Goal: Task Accomplishment & Management: Use online tool/utility

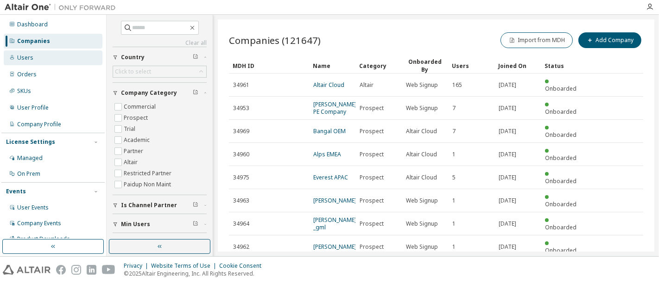
click at [29, 52] on div "Users" at bounding box center [53, 57] width 99 height 15
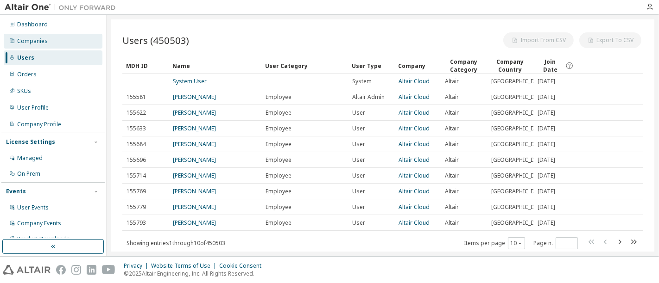
click at [37, 43] on div "Companies" at bounding box center [32, 41] width 31 height 7
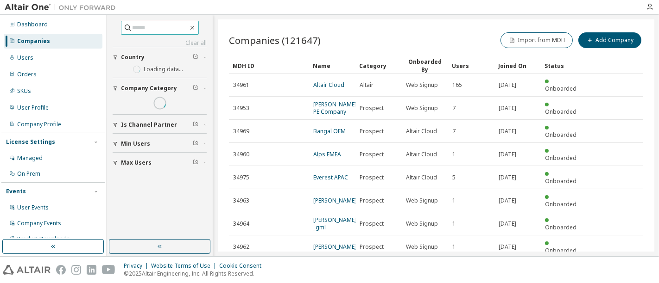
click at [152, 24] on input "text" at bounding box center [160, 27] width 56 height 9
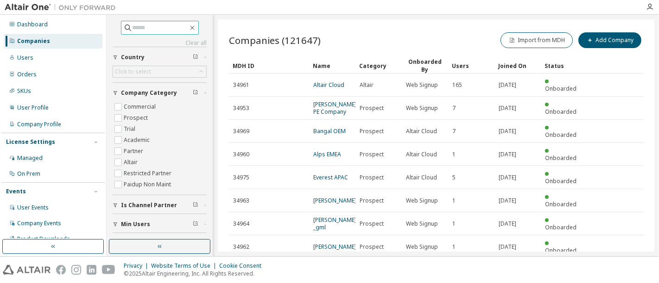
paste input "**********"
type input "**********"
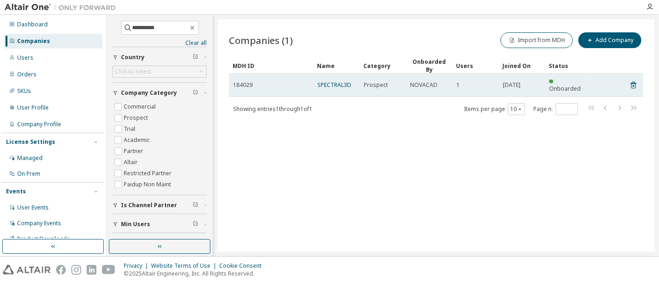
click at [335, 75] on td "SPECTRAL3D" at bounding box center [336, 85] width 46 height 23
click at [335, 81] on link "SPECTRAL3D" at bounding box center [334, 85] width 34 height 8
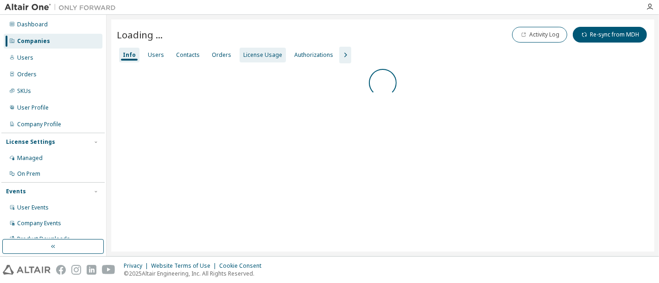
click at [261, 52] on div "License Usage" at bounding box center [262, 54] width 39 height 7
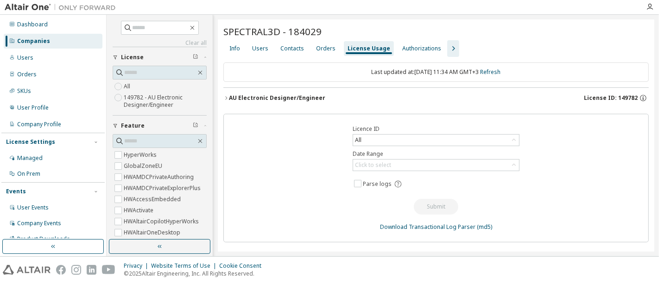
click at [232, 96] on div "AU Electronic Designer/Engineer" at bounding box center [277, 97] width 96 height 7
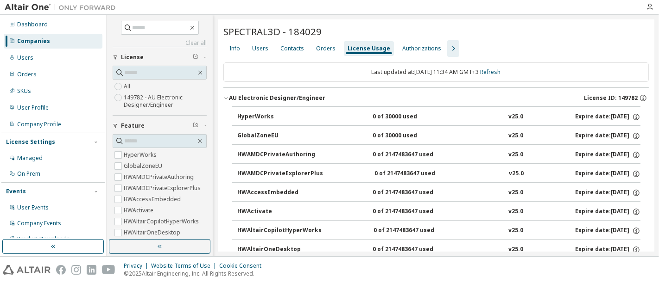
click at [232, 96] on div "AU Electronic Designer/Engineer" at bounding box center [277, 97] width 96 height 7
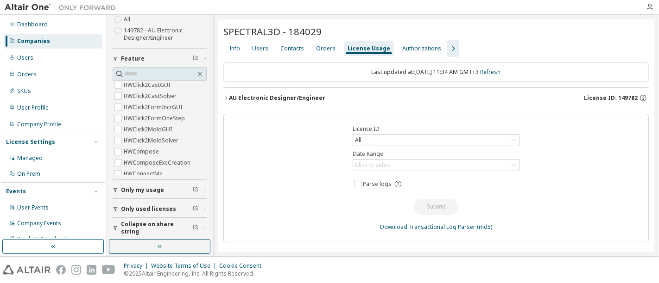
scroll to position [68, 0]
click at [166, 208] on span "Only used licenses" at bounding box center [148, 208] width 55 height 7
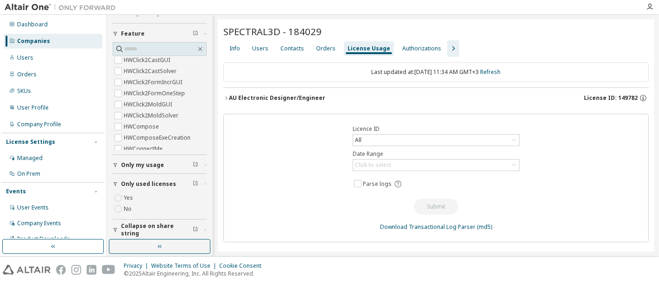
scroll to position [95, 0]
click at [130, 195] on label "Yes" at bounding box center [129, 195] width 11 height 11
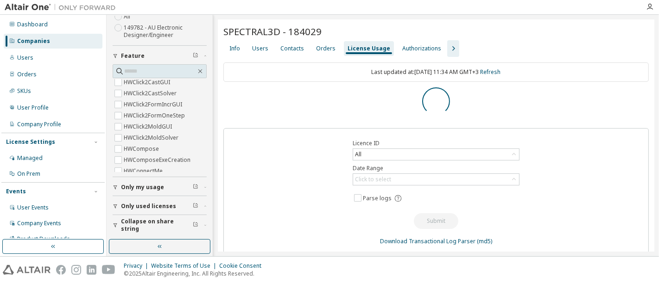
scroll to position [0, 0]
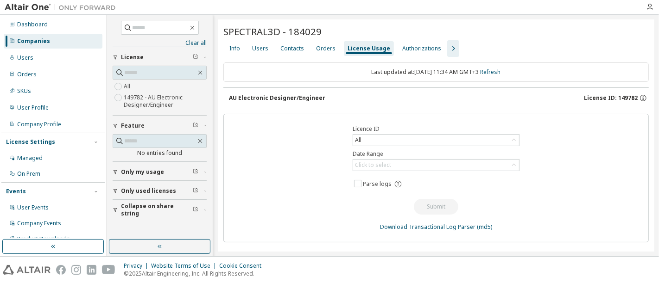
click at [145, 191] on span "Only used licenses" at bounding box center [148, 191] width 55 height 7
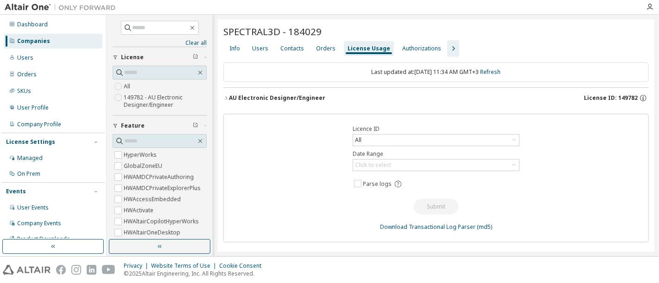
click at [244, 96] on div "AU Electronic Designer/Engineer" at bounding box center [277, 97] width 96 height 7
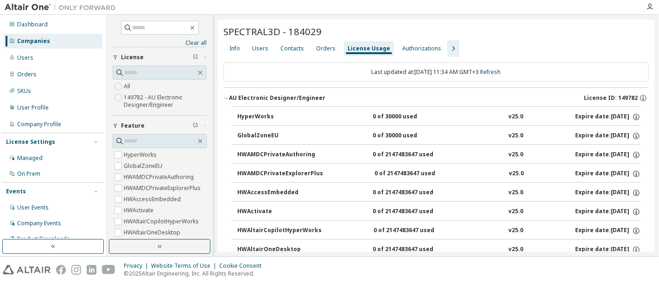
click at [244, 96] on div "AU Electronic Designer/Engineer" at bounding box center [277, 97] width 96 height 7
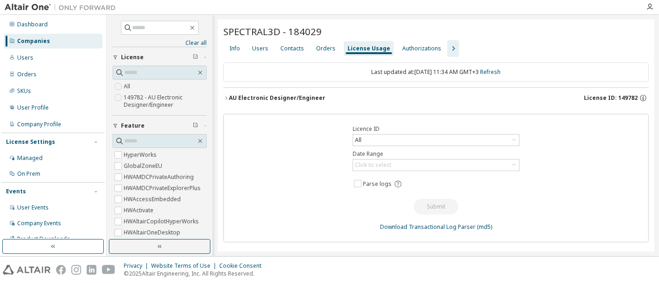
click at [483, 133] on div "Licence ID All Date Range Click to select Parse logs Submit Download Transactio…" at bounding box center [435, 178] width 425 height 129
click at [484, 141] on div "All" at bounding box center [436, 140] width 166 height 11
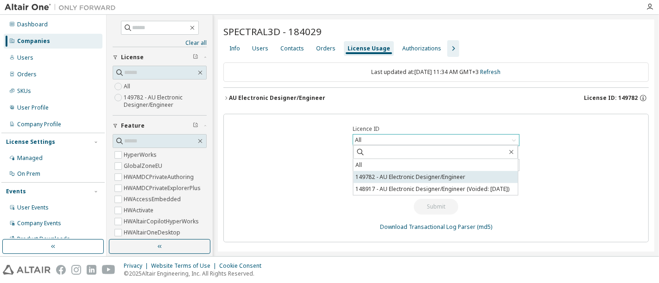
click at [425, 177] on li "149782 - AU Electronic Designer/Engineer" at bounding box center [435, 177] width 164 height 12
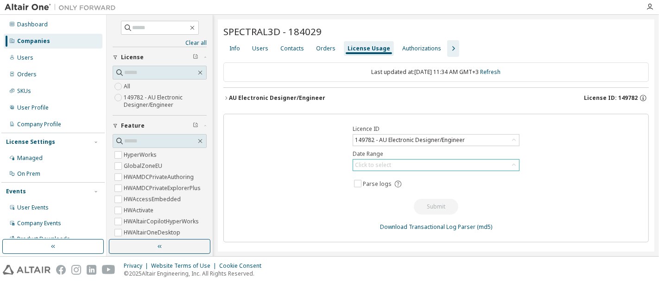
click at [513, 165] on icon at bounding box center [513, 165] width 9 height 9
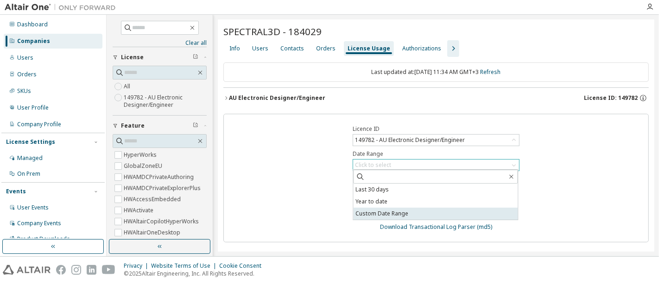
click at [468, 210] on li "Custom Date Range" at bounding box center [435, 214] width 164 height 12
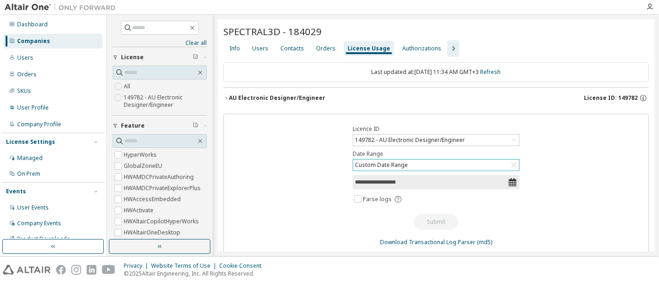
click at [510, 181] on icon at bounding box center [512, 182] width 9 height 9
click at [510, 182] on icon at bounding box center [512, 182] width 9 height 9
click at [456, 182] on input "**********" at bounding box center [431, 182] width 153 height 9
select select "*"
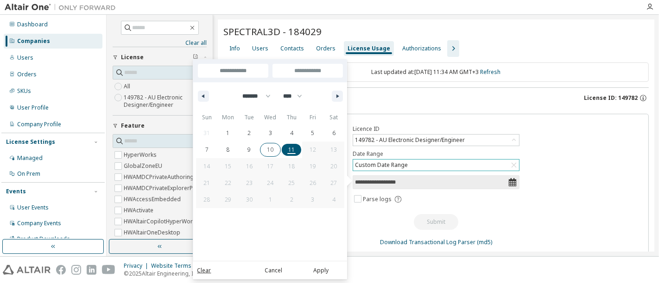
click at [270, 153] on span "10" at bounding box center [270, 150] width 6 height 17
type input "*"
type input "**********"
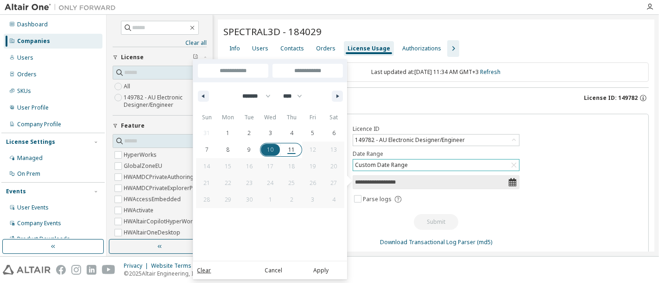
click at [292, 147] on span "11" at bounding box center [291, 150] width 6 height 17
type input "*"
type input "**********"
click at [252, 152] on span "9" at bounding box center [249, 150] width 21 height 12
type input "*"
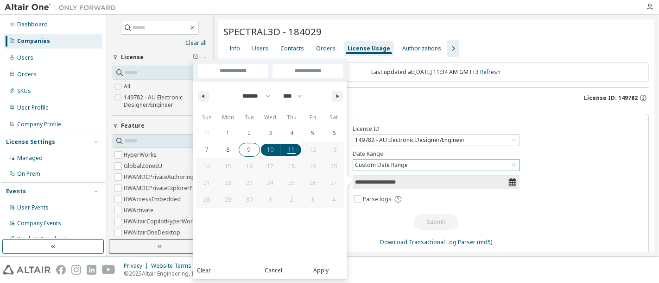
type input "**********"
click at [291, 149] on span "11" at bounding box center [291, 150] width 6 height 17
type input "*"
type input "**********"
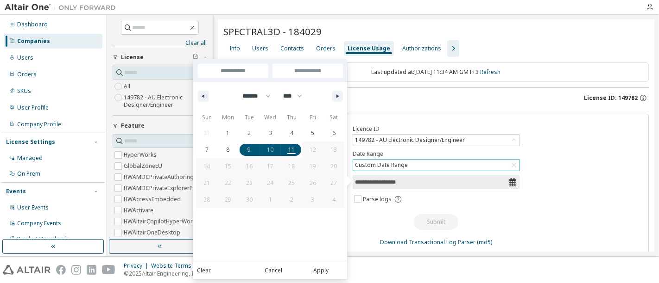
click at [498, 210] on div "**********" at bounding box center [435, 186] width 425 height 144
click at [321, 268] on button "Apply" at bounding box center [320, 270] width 44 height 10
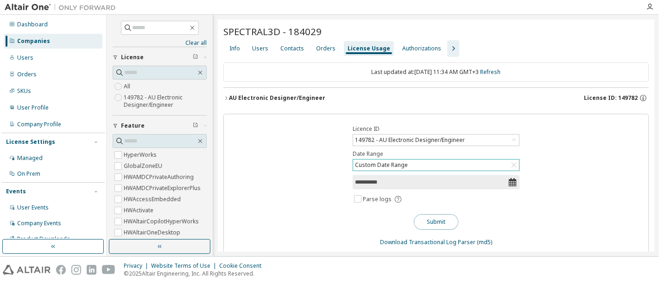
click at [423, 224] on button "Submit" at bounding box center [436, 222] width 44 height 16
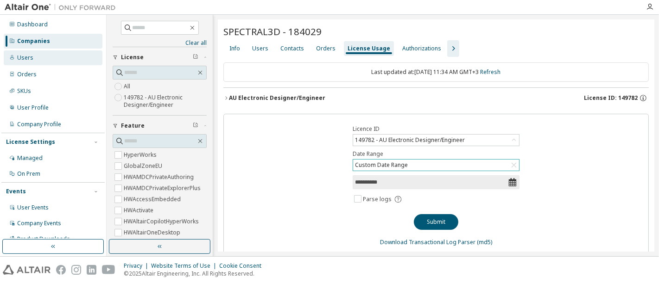
click at [42, 50] on div "Users" at bounding box center [53, 57] width 99 height 15
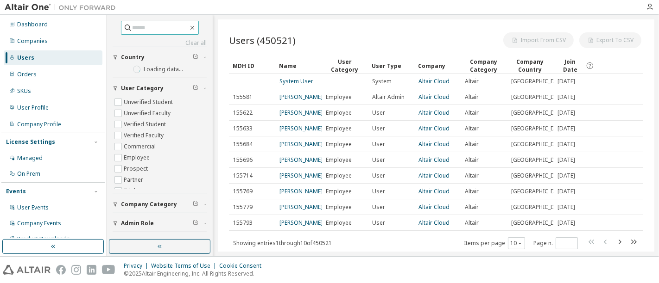
click at [132, 31] on input "text" at bounding box center [160, 27] width 56 height 9
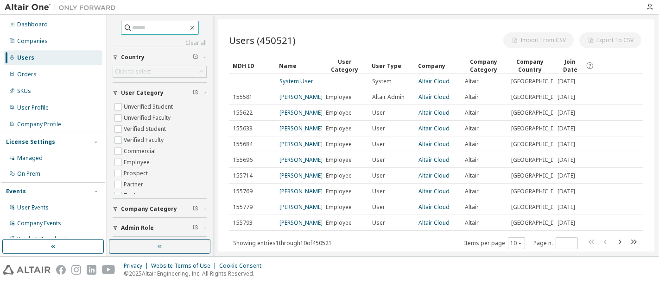
paste input "**********"
type input "**********"
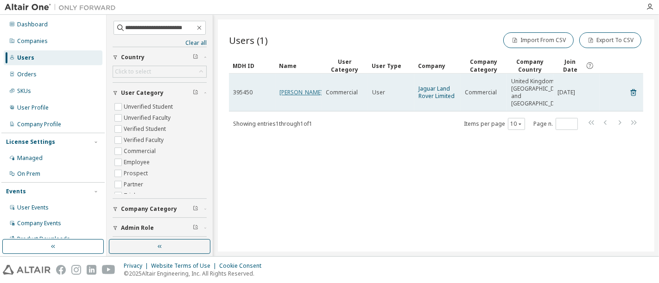
click at [289, 92] on link "Jonathan Ameh" at bounding box center [300, 92] width 43 height 8
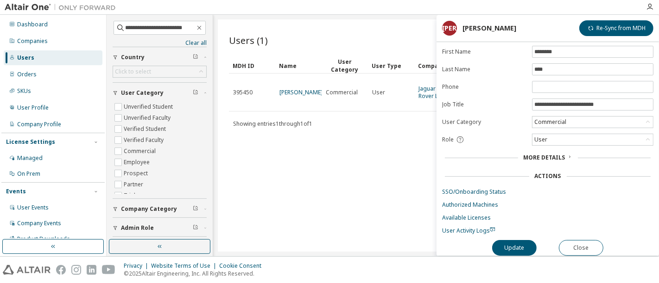
scroll to position [42, 0]
click at [485, 189] on link "SSO/Onboarding Status" at bounding box center [547, 192] width 211 height 7
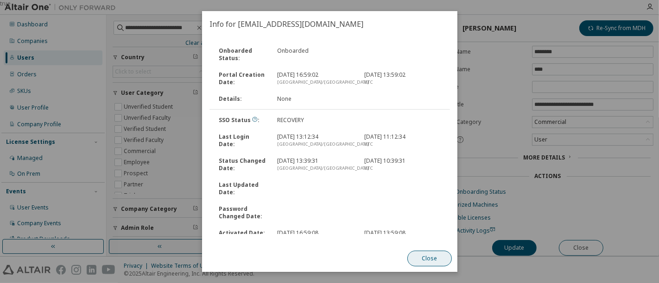
click at [430, 261] on button "Close" at bounding box center [429, 259] width 44 height 16
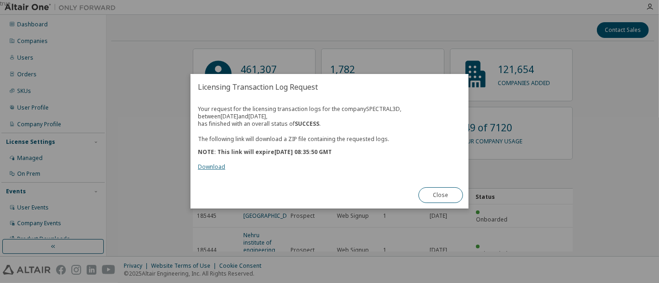
click at [209, 169] on link "Download" at bounding box center [211, 168] width 27 height 8
